Goal: Transaction & Acquisition: Purchase product/service

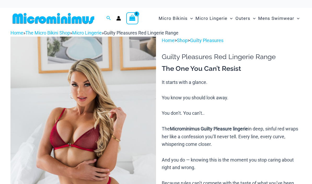
scroll to position [39, 0]
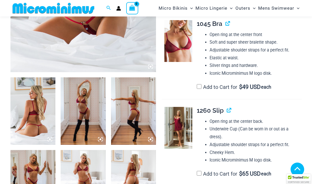
scroll to position [200, 0]
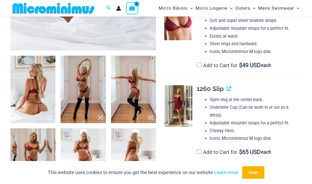
click at [30, 97] on img at bounding box center [32, 89] width 45 height 67
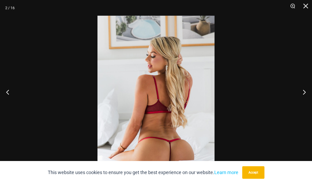
click at [306, 103] on button "Next" at bounding box center [302, 92] width 20 height 26
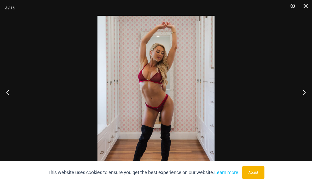
click at [306, 105] on button "Next" at bounding box center [302, 92] width 20 height 26
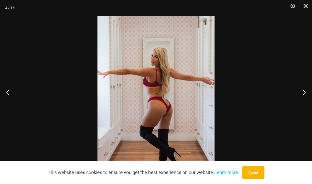
click at [306, 105] on button "Next" at bounding box center [302, 92] width 20 height 26
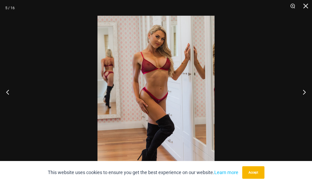
click at [306, 105] on button "Next" at bounding box center [302, 92] width 20 height 26
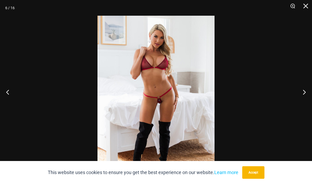
click at [8, 105] on button "Previous" at bounding box center [10, 92] width 20 height 26
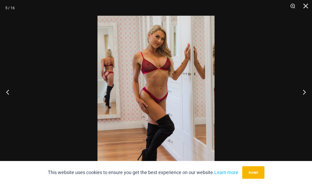
click at [306, 104] on button "Next" at bounding box center [302, 92] width 20 height 26
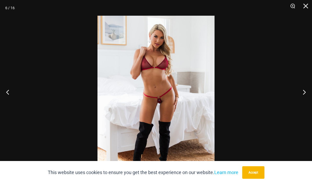
click at [307, 105] on button "Next" at bounding box center [302, 92] width 20 height 26
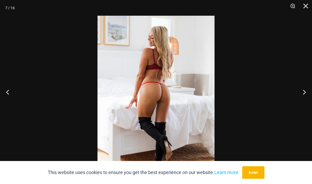
click at [308, 105] on button "Next" at bounding box center [302, 92] width 20 height 26
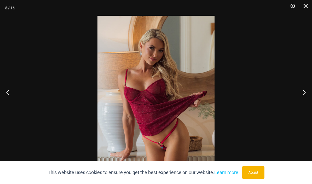
click at [307, 105] on button "Next" at bounding box center [302, 92] width 20 height 26
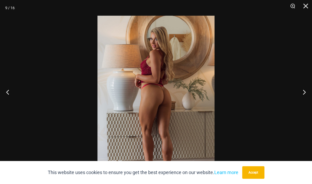
click at [307, 105] on button "Next" at bounding box center [302, 92] width 20 height 26
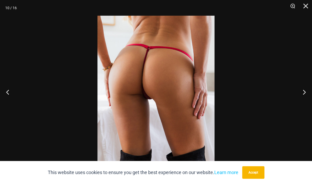
click at [306, 105] on button "Next" at bounding box center [302, 92] width 20 height 26
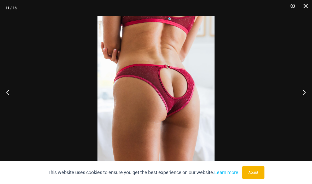
click at [305, 105] on button "Next" at bounding box center [302, 92] width 20 height 26
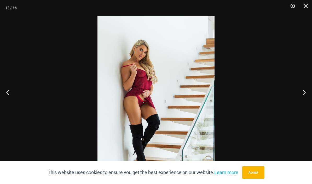
click at [304, 105] on button "Next" at bounding box center [302, 92] width 20 height 26
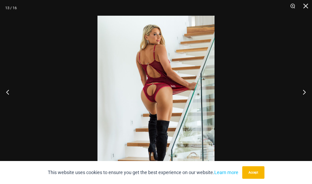
click at [304, 105] on button "Next" at bounding box center [302, 92] width 20 height 26
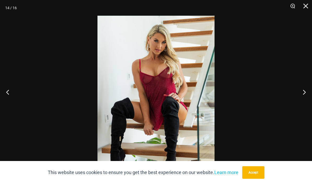
click at [304, 105] on button "Next" at bounding box center [302, 92] width 20 height 26
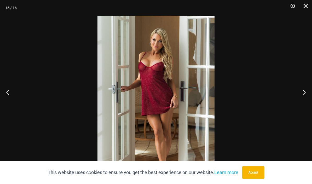
click at [305, 105] on button "Next" at bounding box center [302, 92] width 20 height 26
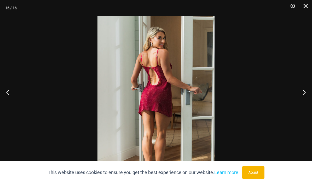
click at [305, 105] on button "Next" at bounding box center [302, 92] width 20 height 26
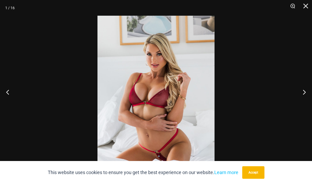
click at [305, 105] on button "Next" at bounding box center [302, 92] width 20 height 26
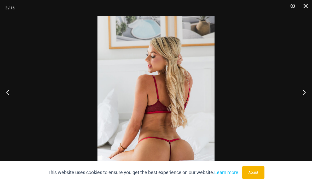
click at [303, 6] on button "Close" at bounding box center [303, 8] width 13 height 16
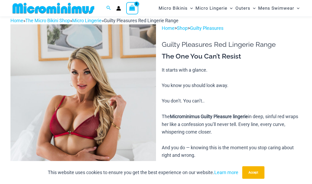
scroll to position [0, 0]
